Goal: Task Accomplishment & Management: Complete application form

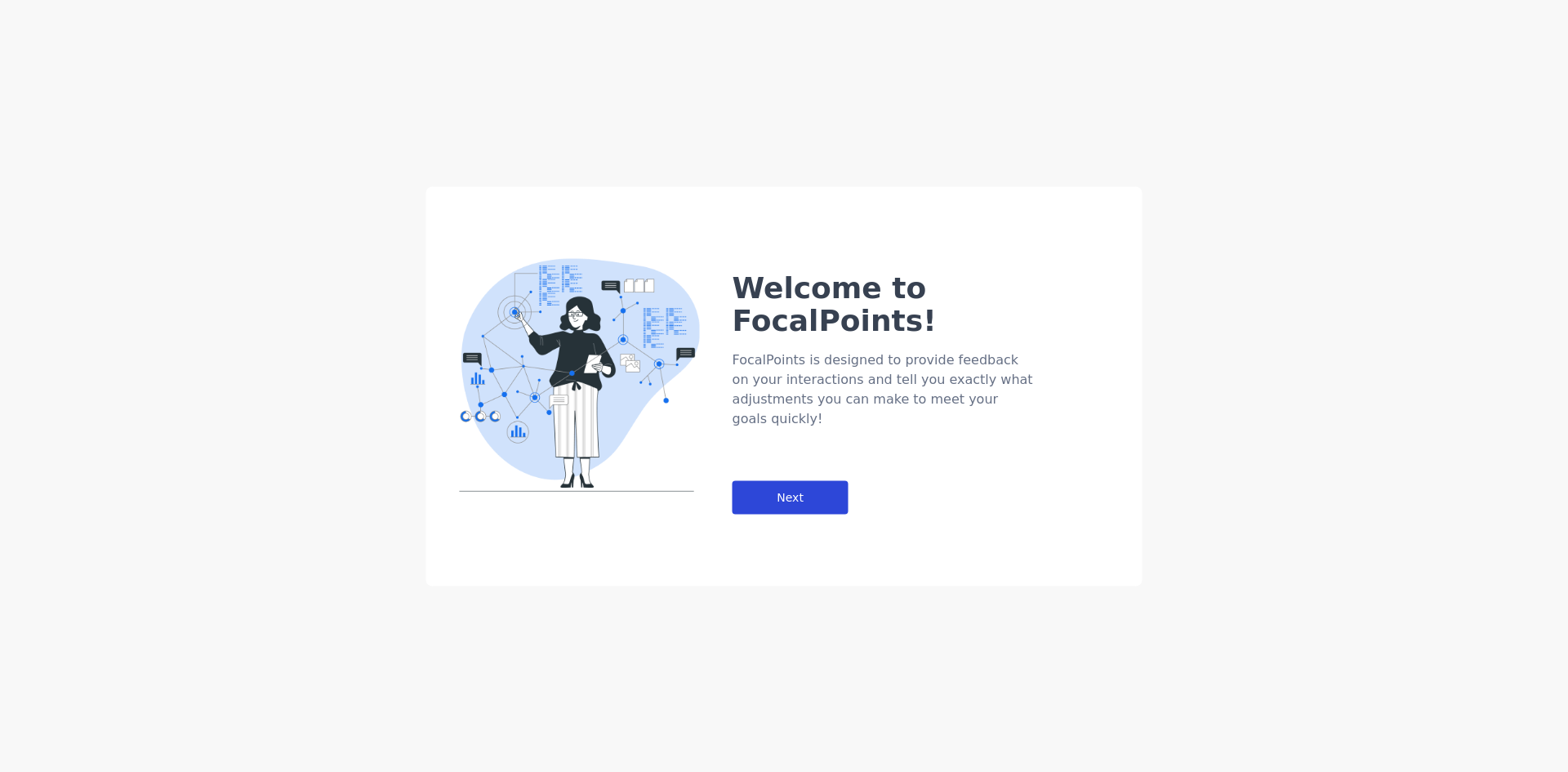
click at [779, 480] on div "Next" at bounding box center [790, 497] width 116 height 33
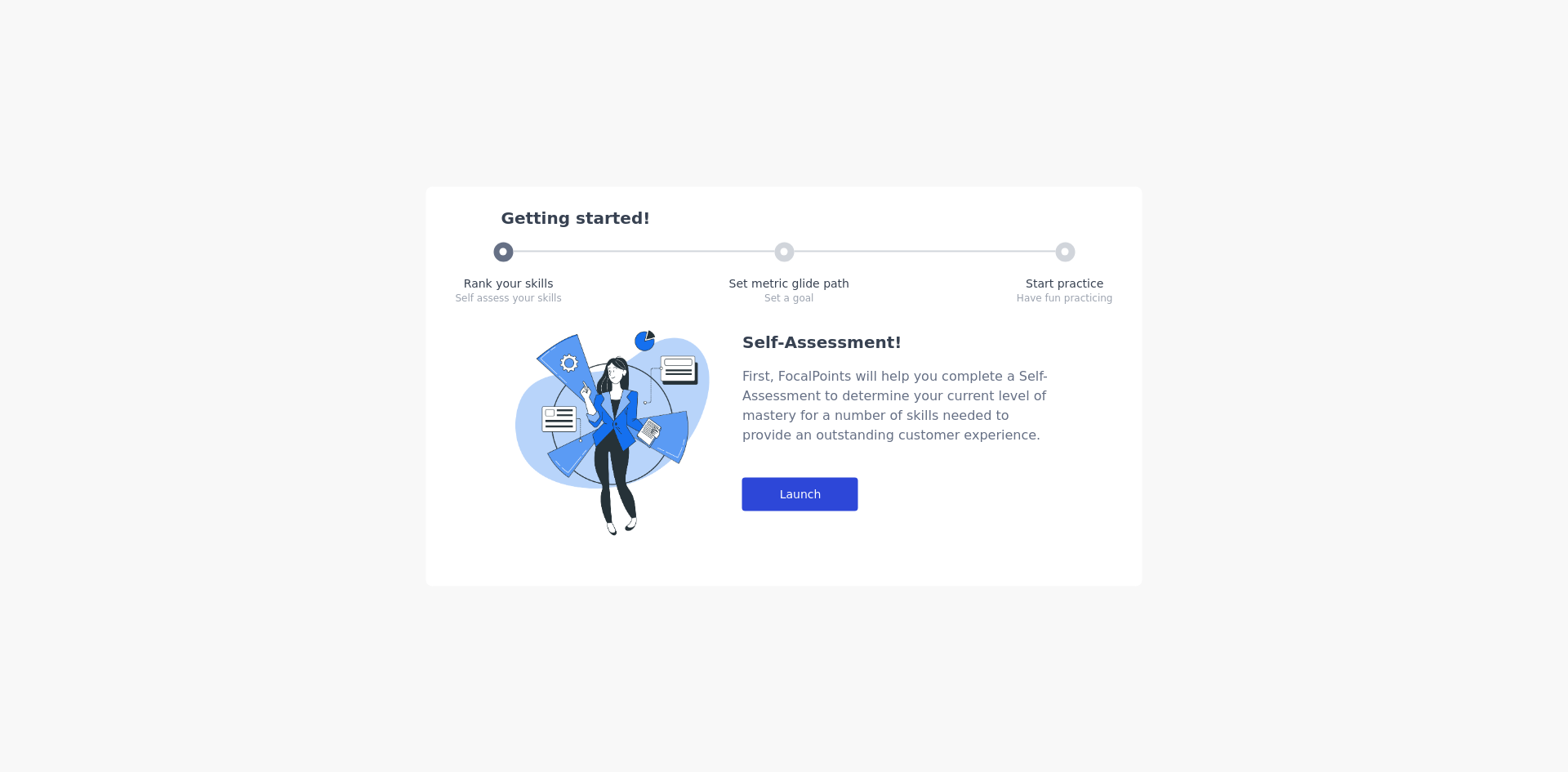
click at [790, 490] on div "Launch" at bounding box center [800, 493] width 116 height 33
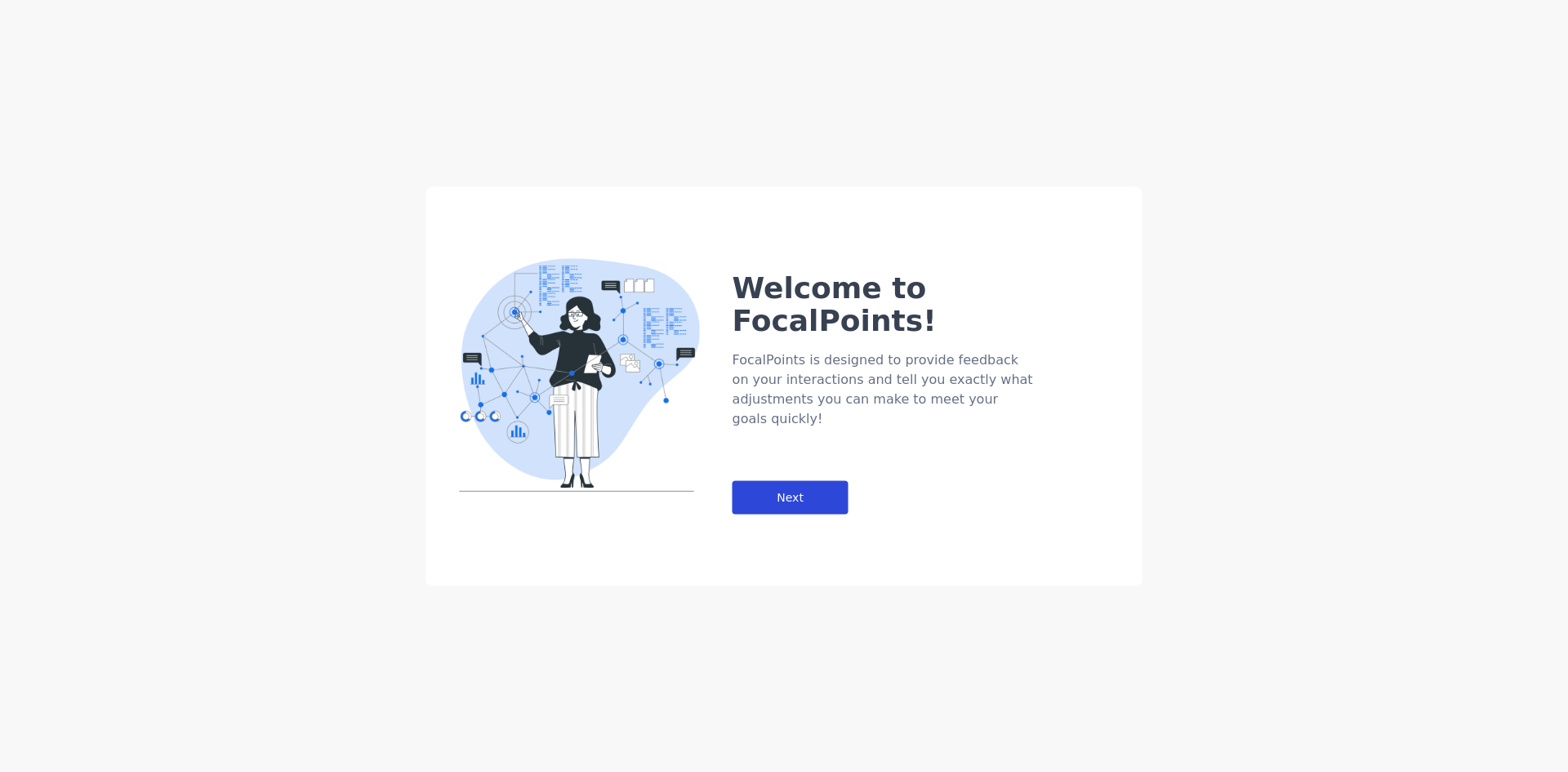
click at [821, 480] on div "Next" at bounding box center [790, 497] width 116 height 33
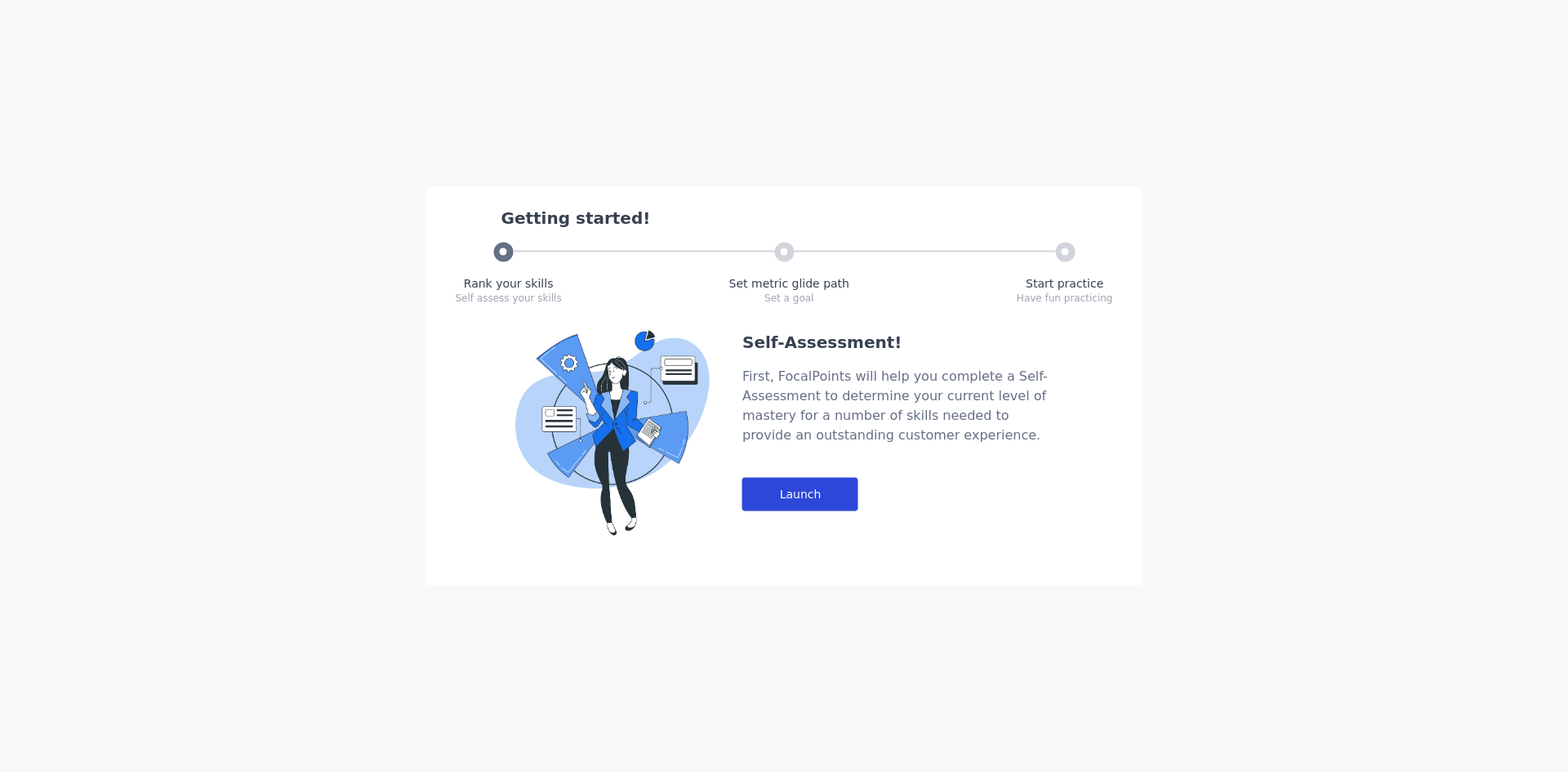
click at [759, 503] on div "Launch" at bounding box center [800, 493] width 116 height 33
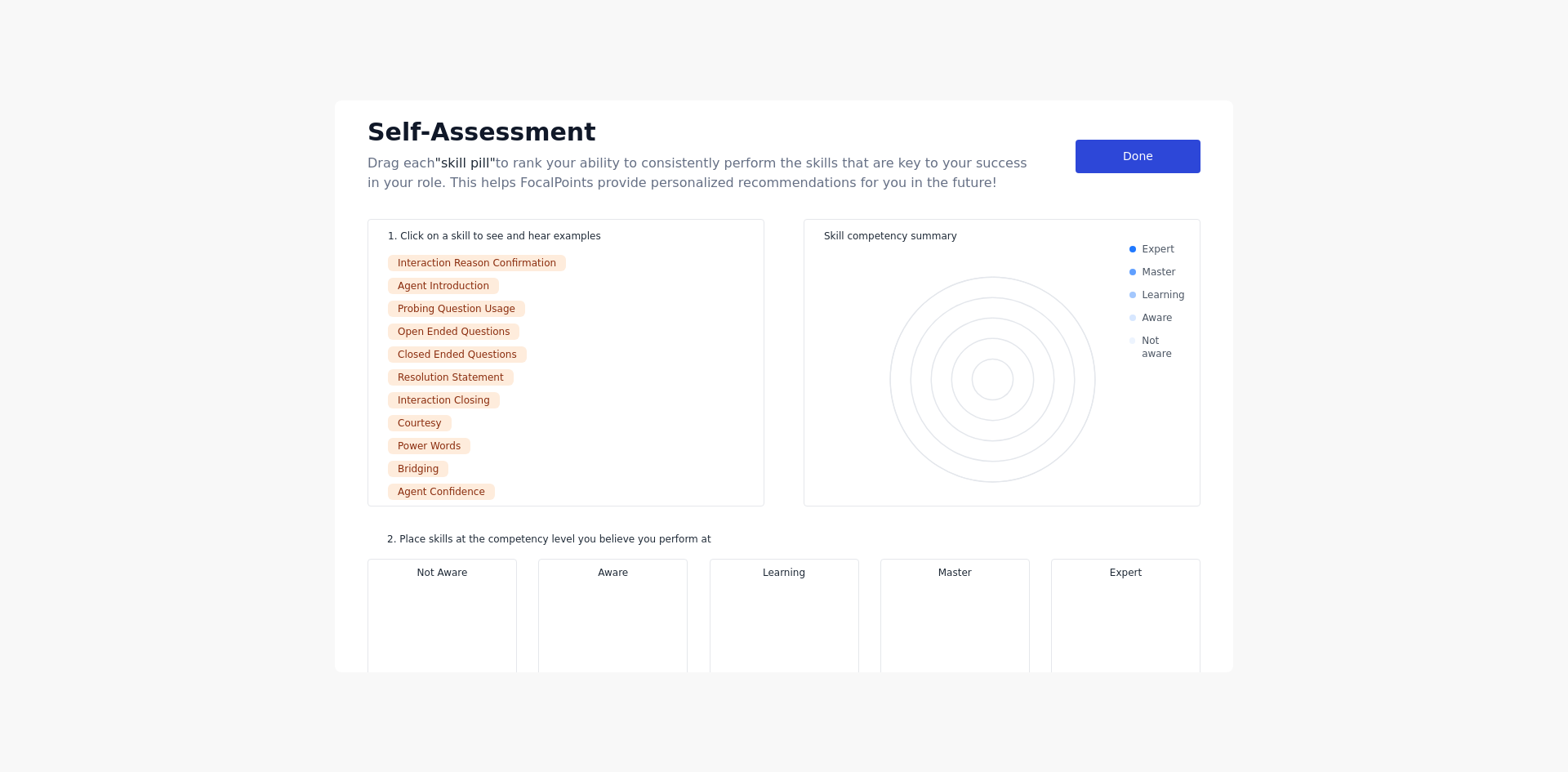
click at [1098, 150] on div "Done" at bounding box center [1138, 156] width 125 height 33
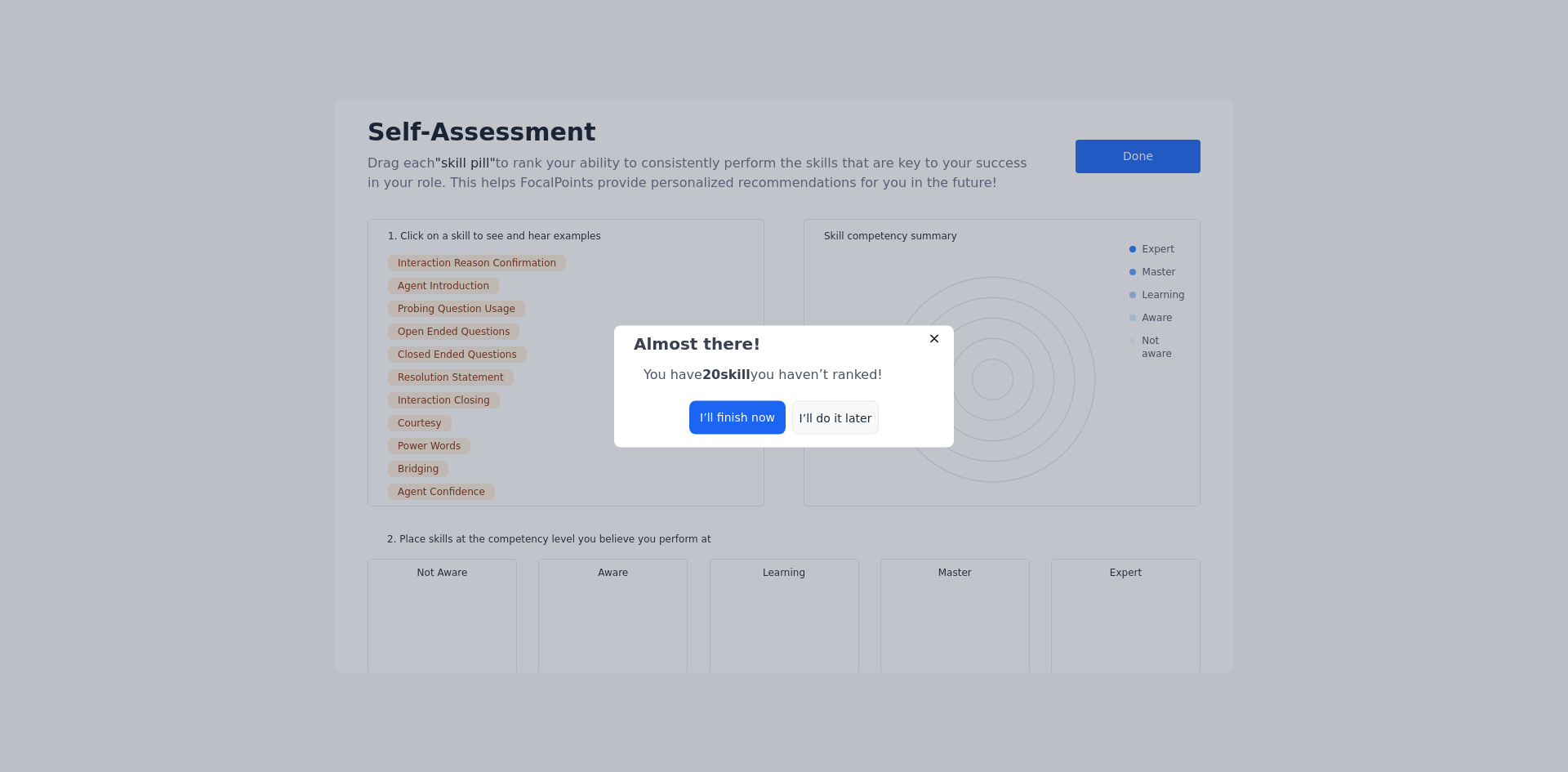
click at [848, 421] on div "I’ll do it later" at bounding box center [836, 417] width 86 height 33
click at [841, 408] on div "I’ll do it later" at bounding box center [836, 417] width 86 height 33
click at [846, 417] on div "I’ll do it later" at bounding box center [836, 417] width 86 height 33
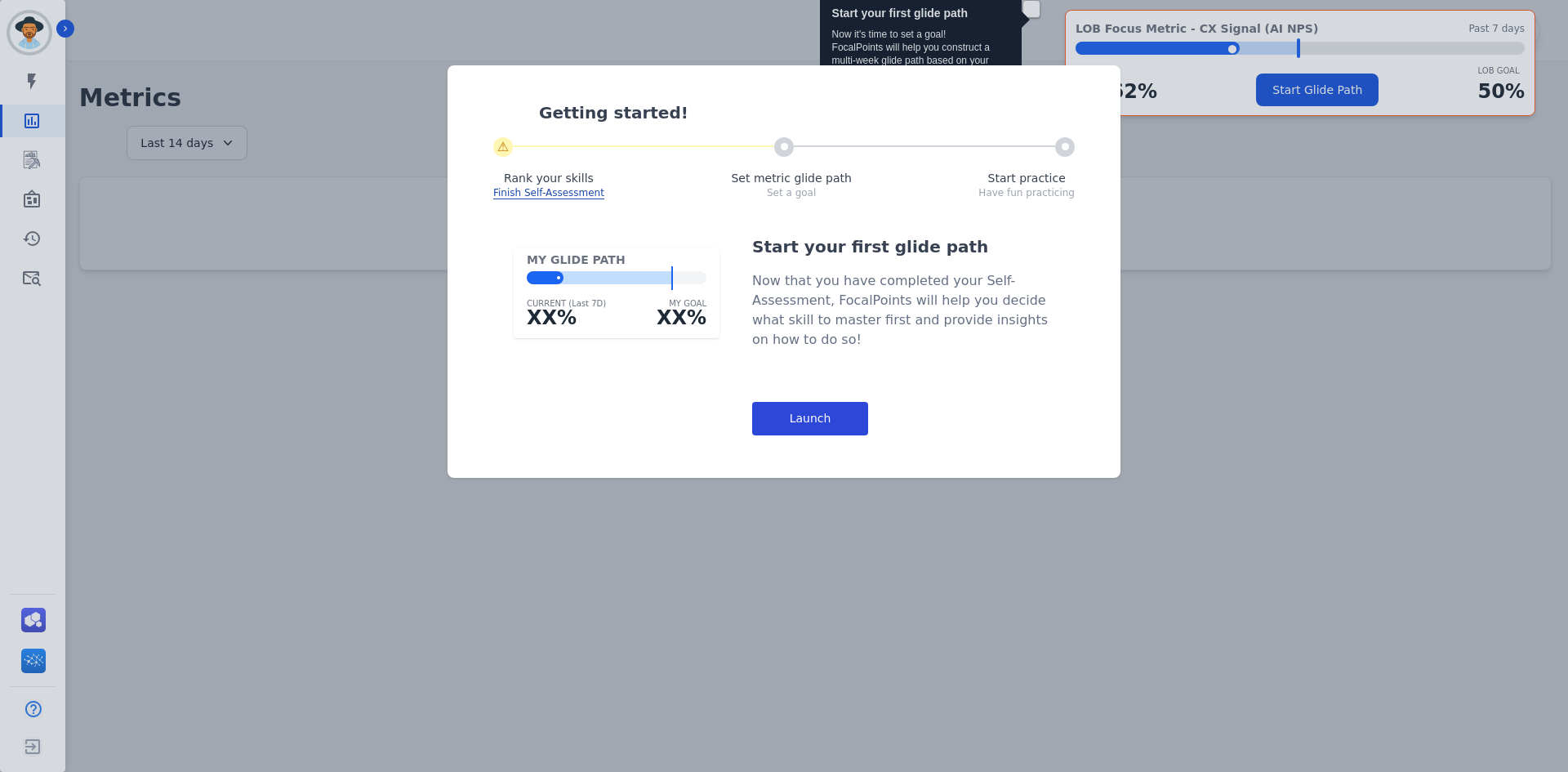
click at [826, 429] on div "Launch" at bounding box center [810, 418] width 116 height 33
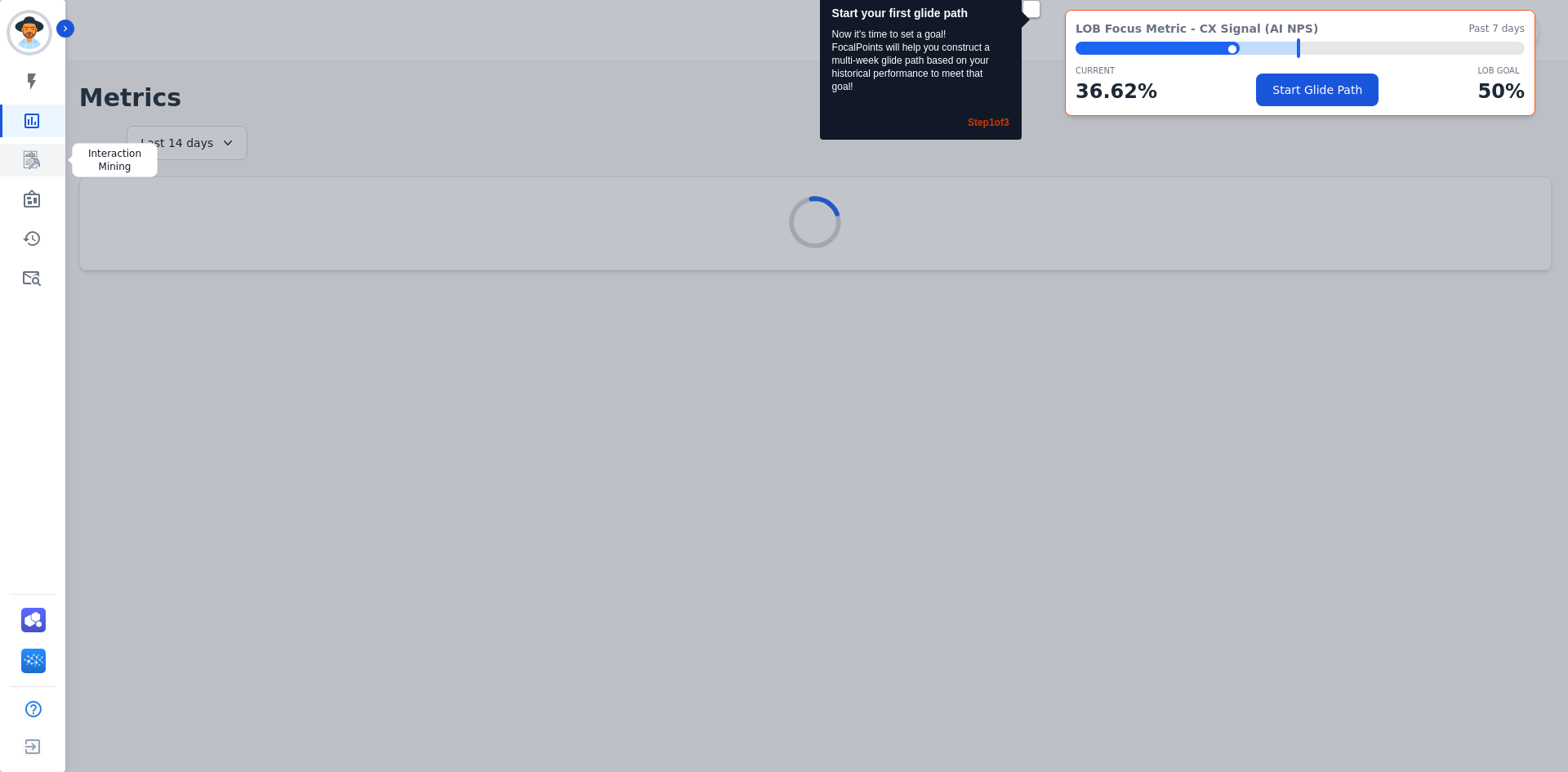
click at [38, 151] on icon "Sidebar" at bounding box center [32, 160] width 20 height 20
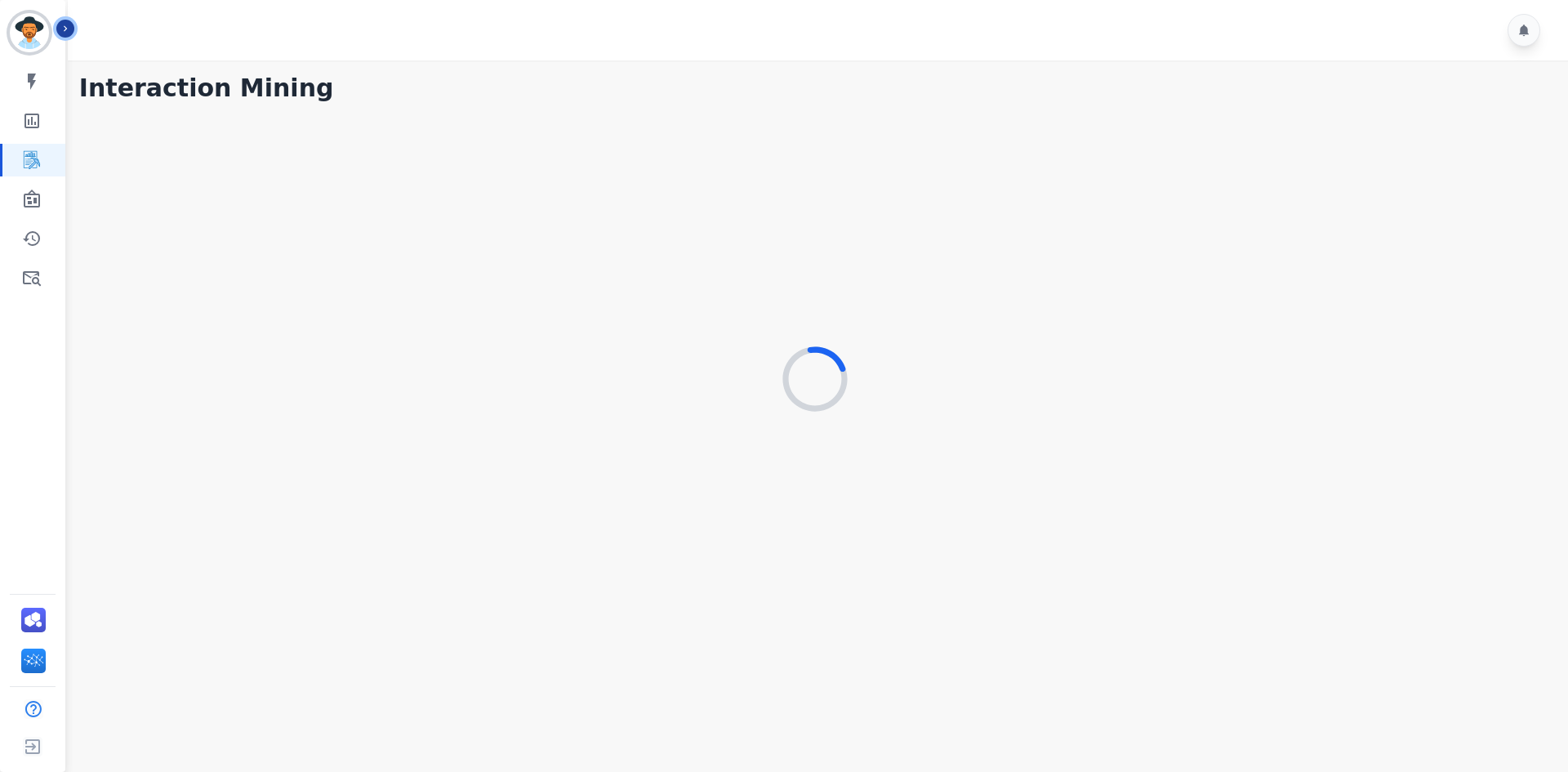
click at [64, 37] on button "Icon description" at bounding box center [66, 29] width 18 height 18
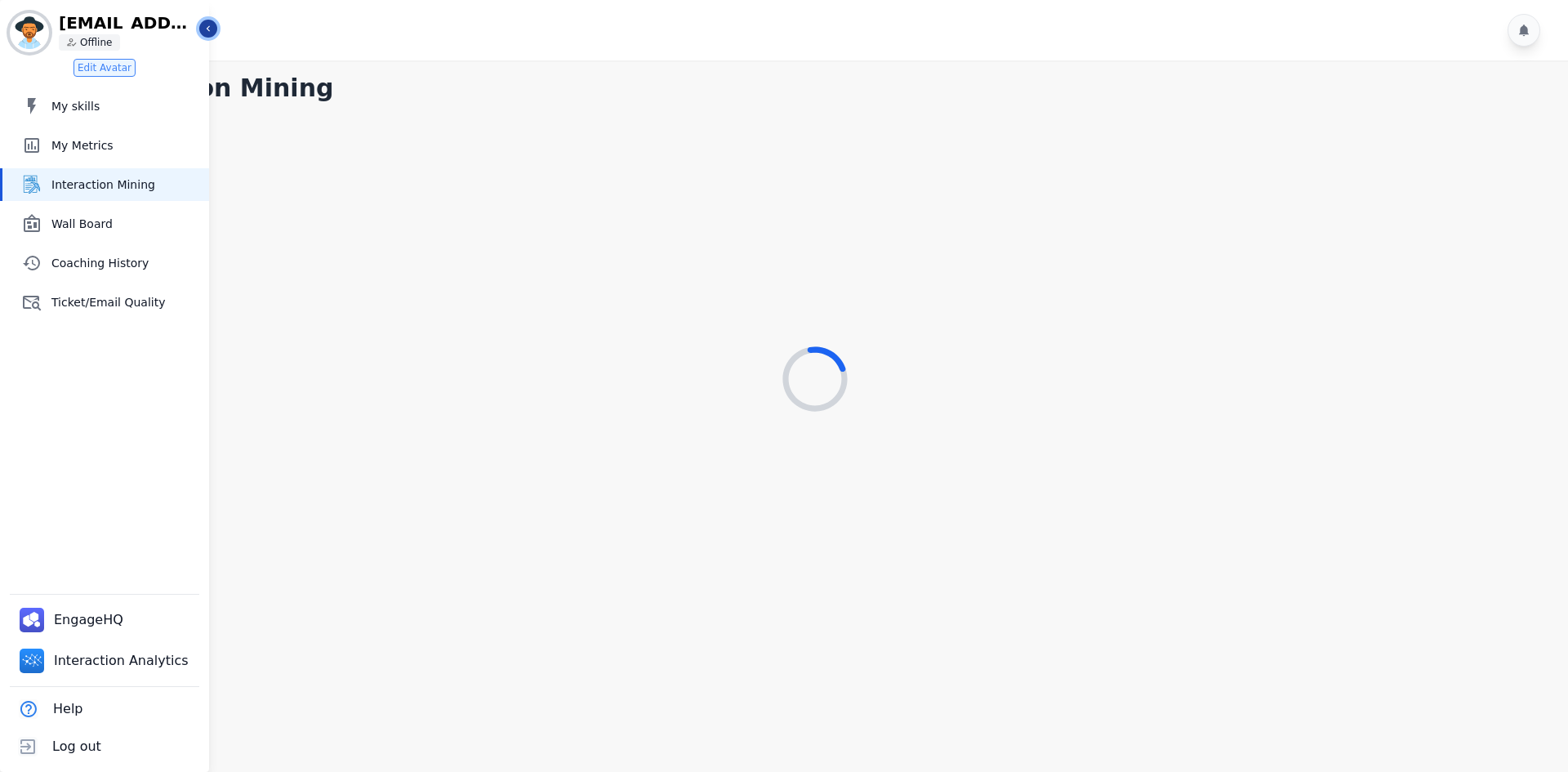
click at [204, 31] on icon "Sidebar" at bounding box center [208, 28] width 12 height 12
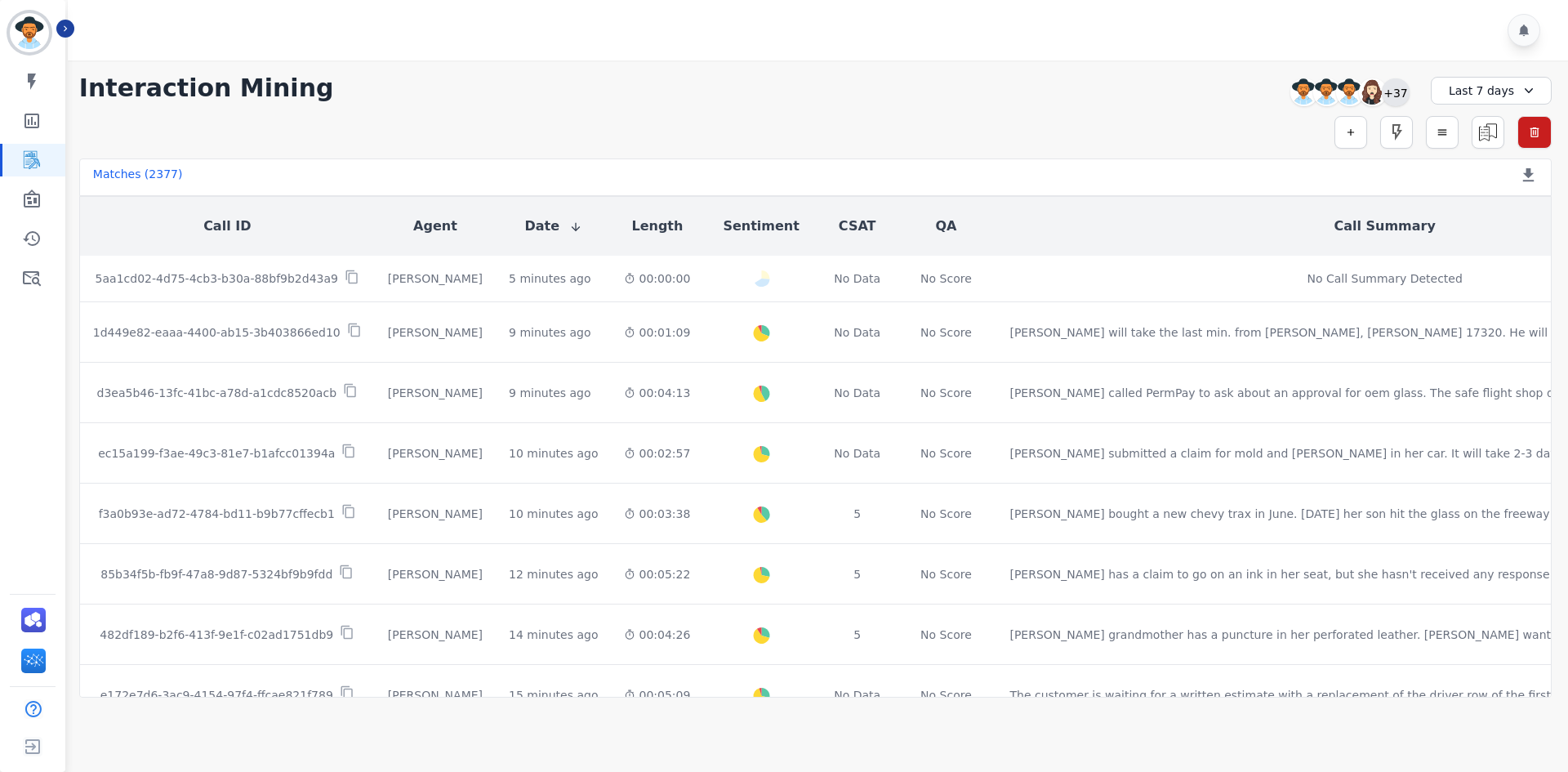
click at [1406, 101] on div "+37" at bounding box center [1395, 92] width 28 height 28
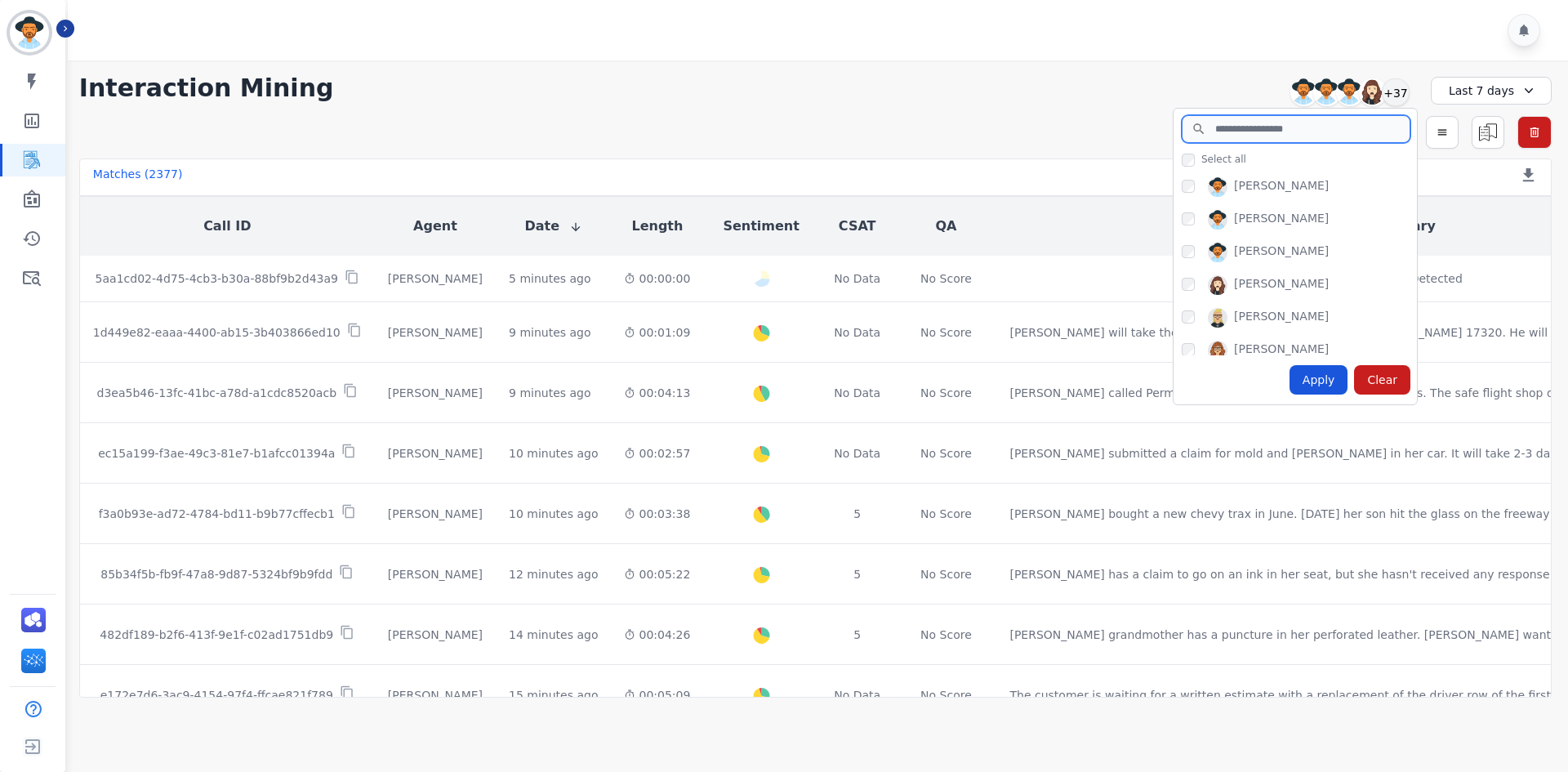
click at [1269, 129] on input "search" at bounding box center [1296, 129] width 228 height 28
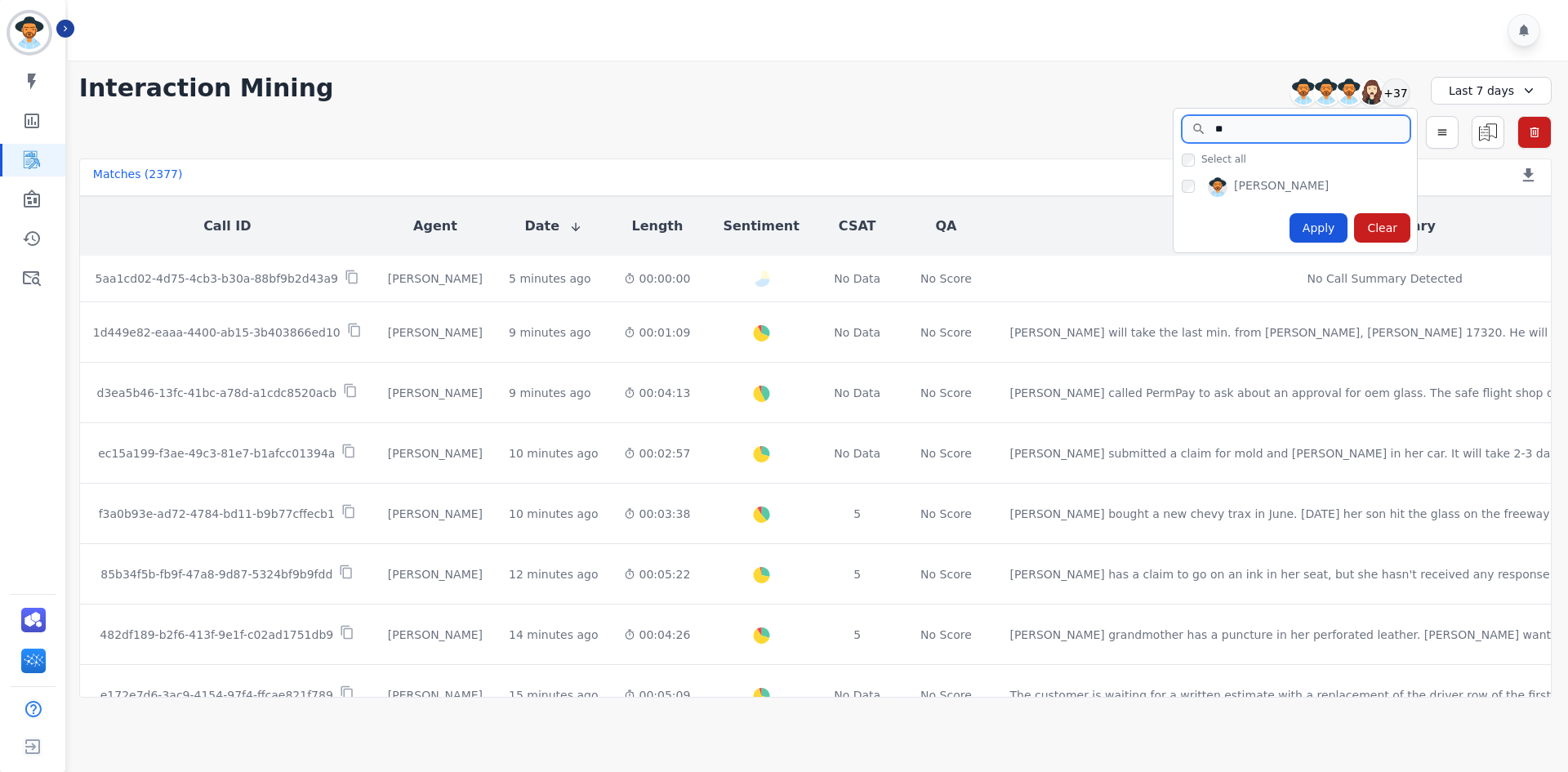
type input "*"
type input "******"
click at [1330, 228] on div "Apply" at bounding box center [1318, 228] width 58 height 30
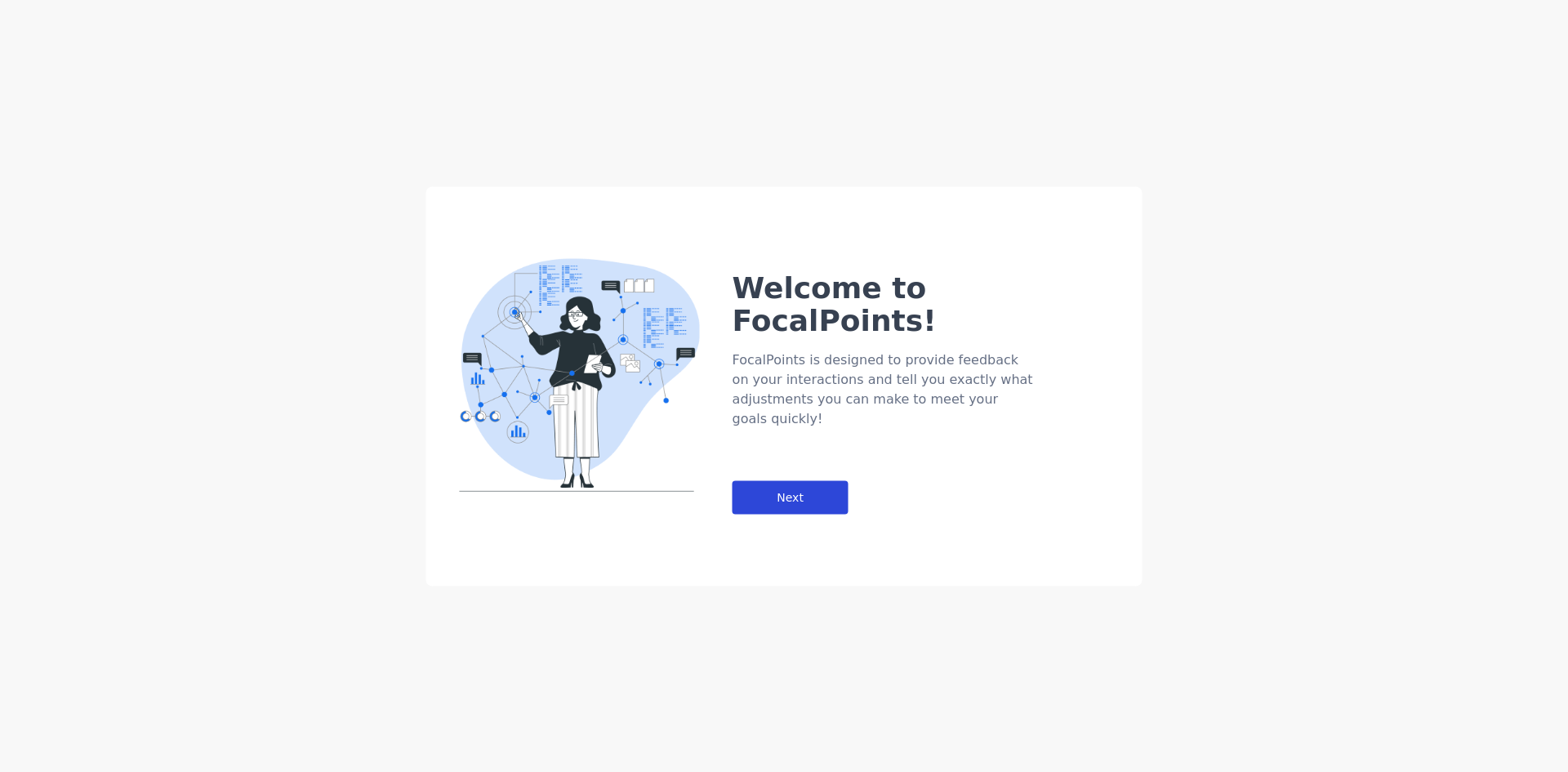
click at [776, 480] on div "Next" at bounding box center [790, 497] width 116 height 33
click at [792, 480] on div "Next" at bounding box center [790, 497] width 116 height 33
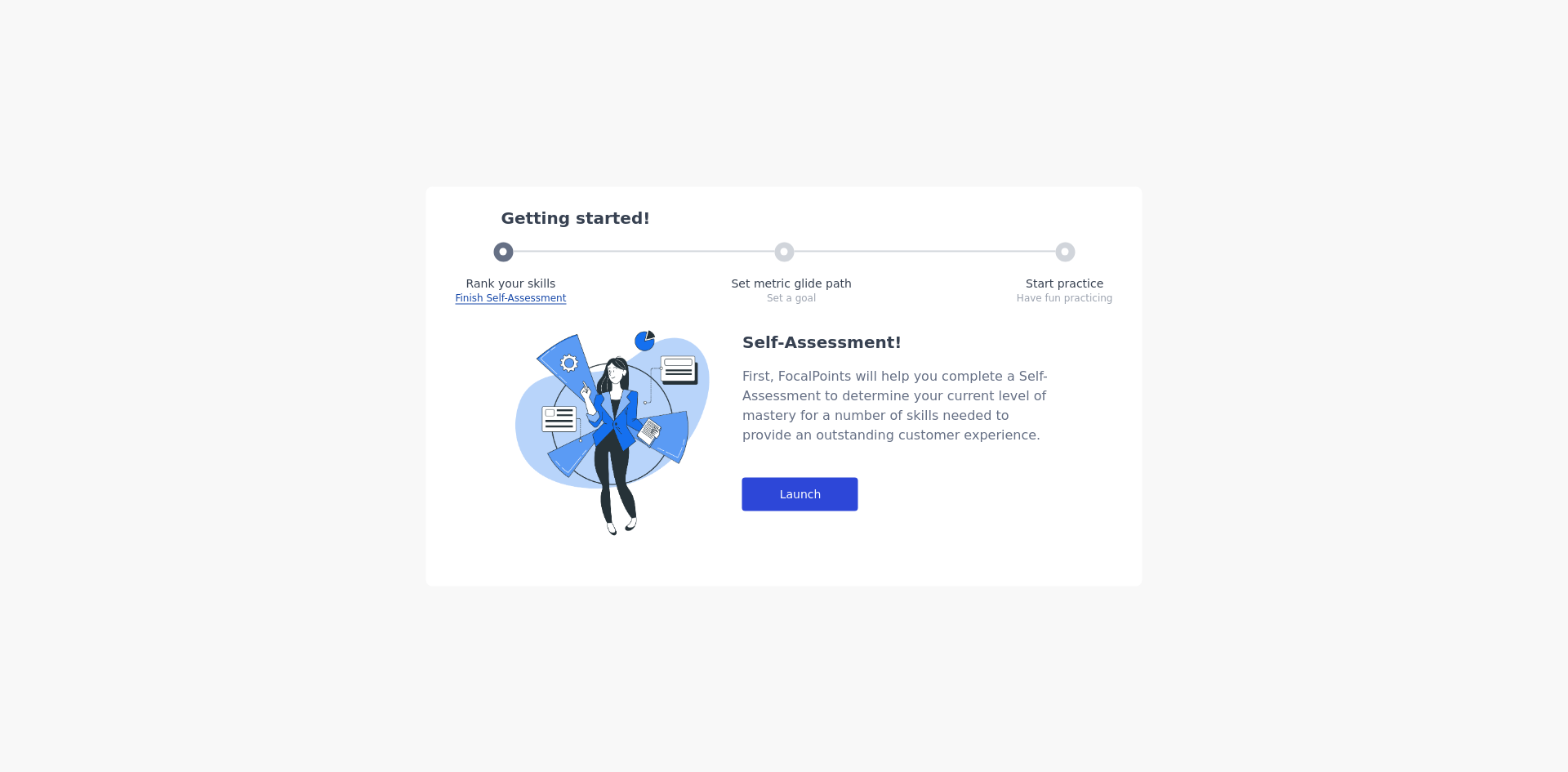
click at [773, 508] on div "Launch" at bounding box center [800, 493] width 116 height 33
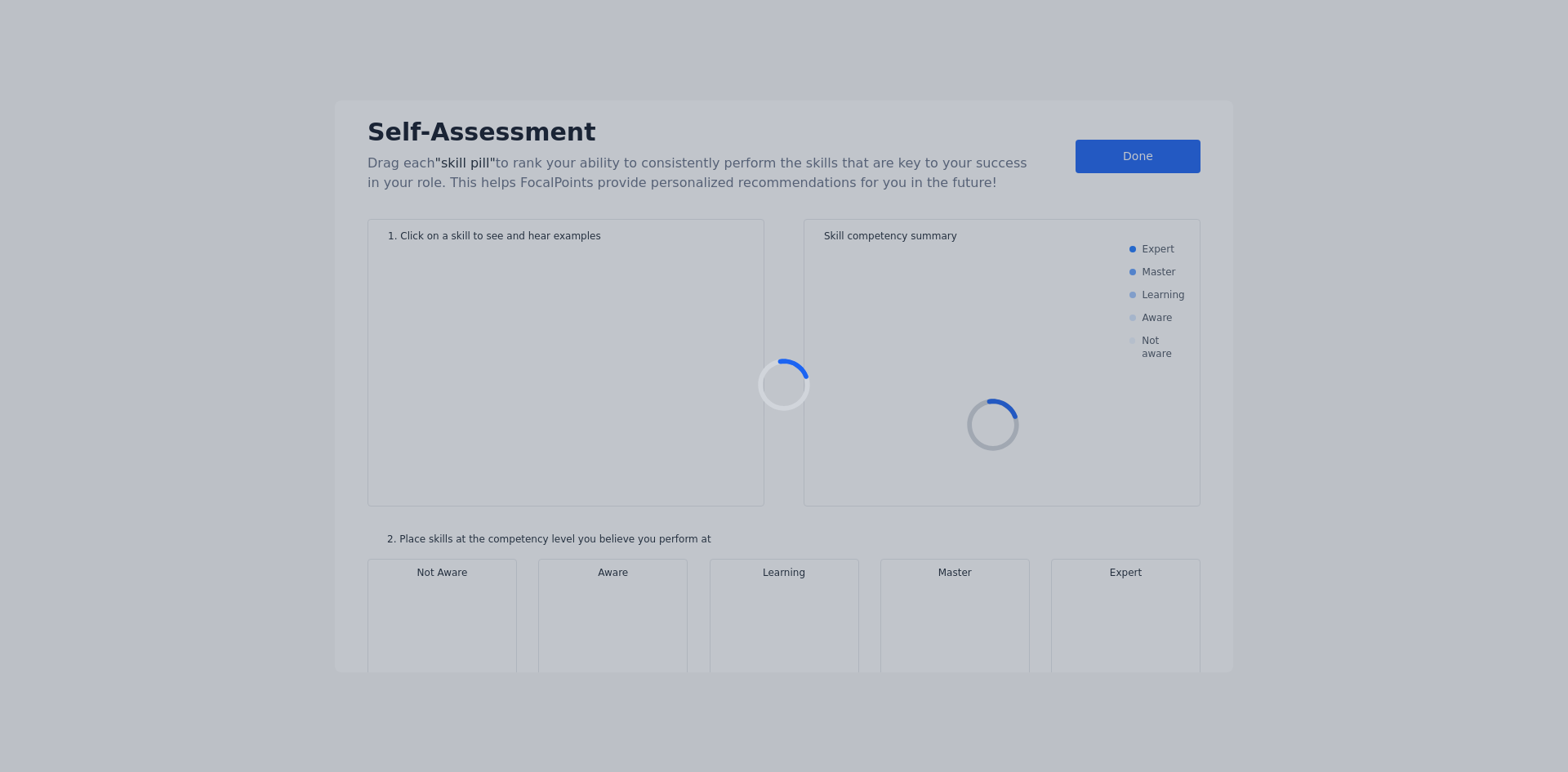
drag, startPoint x: 1095, startPoint y: 175, endPoint x: 1106, endPoint y: 155, distance: 22.8
click at [1098, 170] on div at bounding box center [784, 386] width 1568 height 772
click at [1106, 155] on div at bounding box center [784, 386] width 1568 height 772
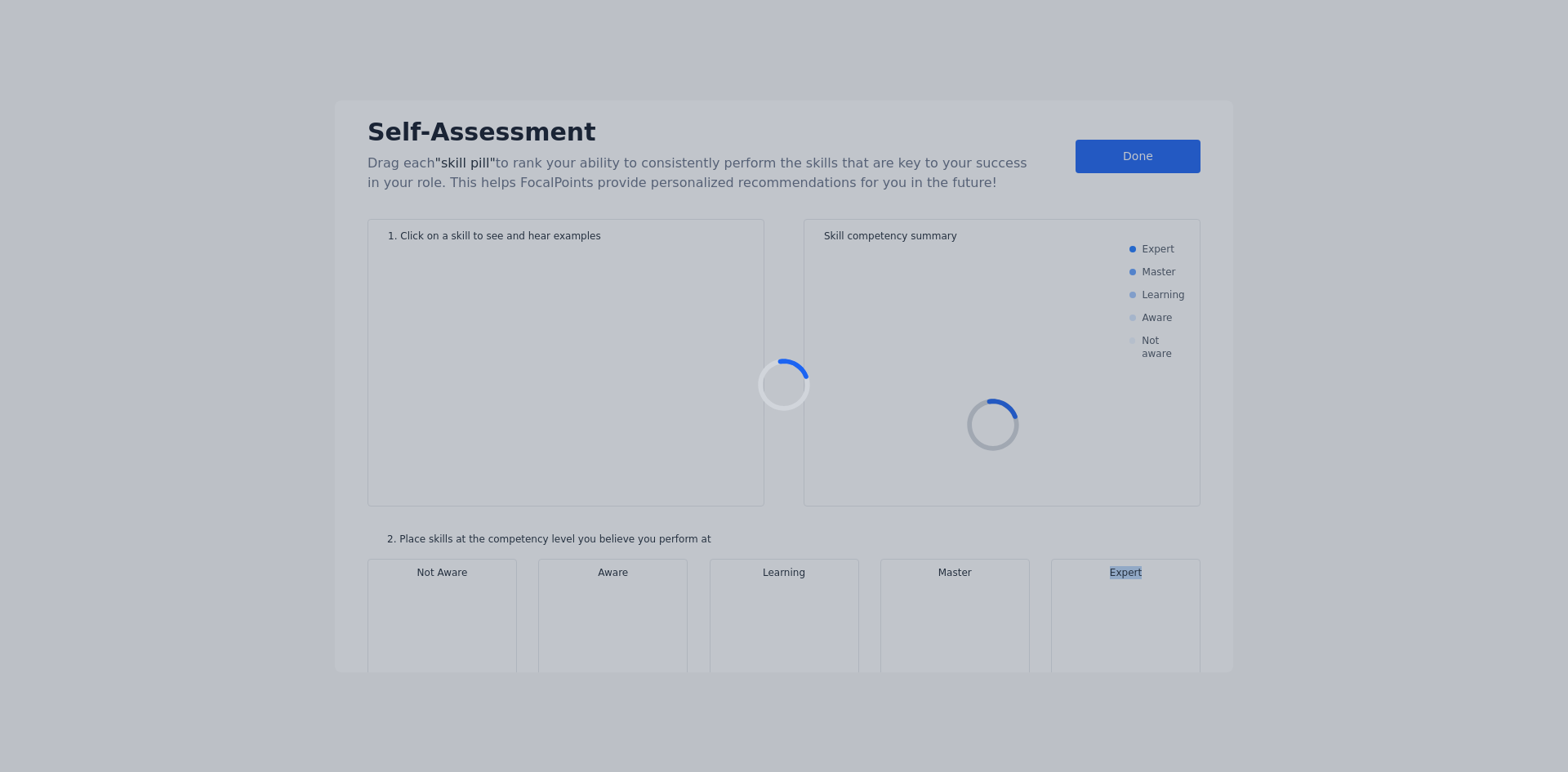
click at [1106, 155] on div at bounding box center [784, 386] width 1568 height 772
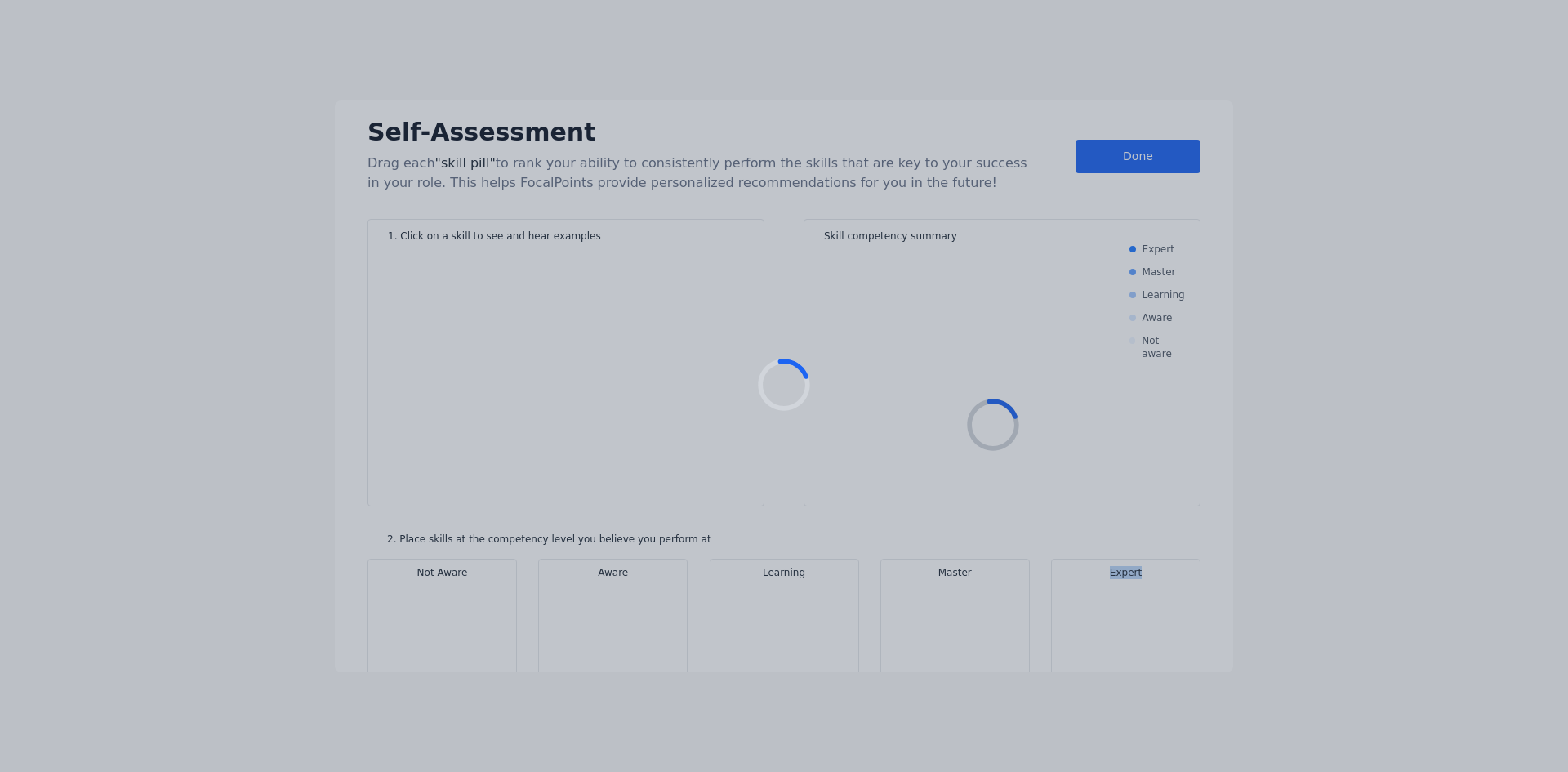
click at [1106, 155] on div at bounding box center [784, 386] width 1568 height 772
